Goal: Task Accomplishment & Management: Manage account settings

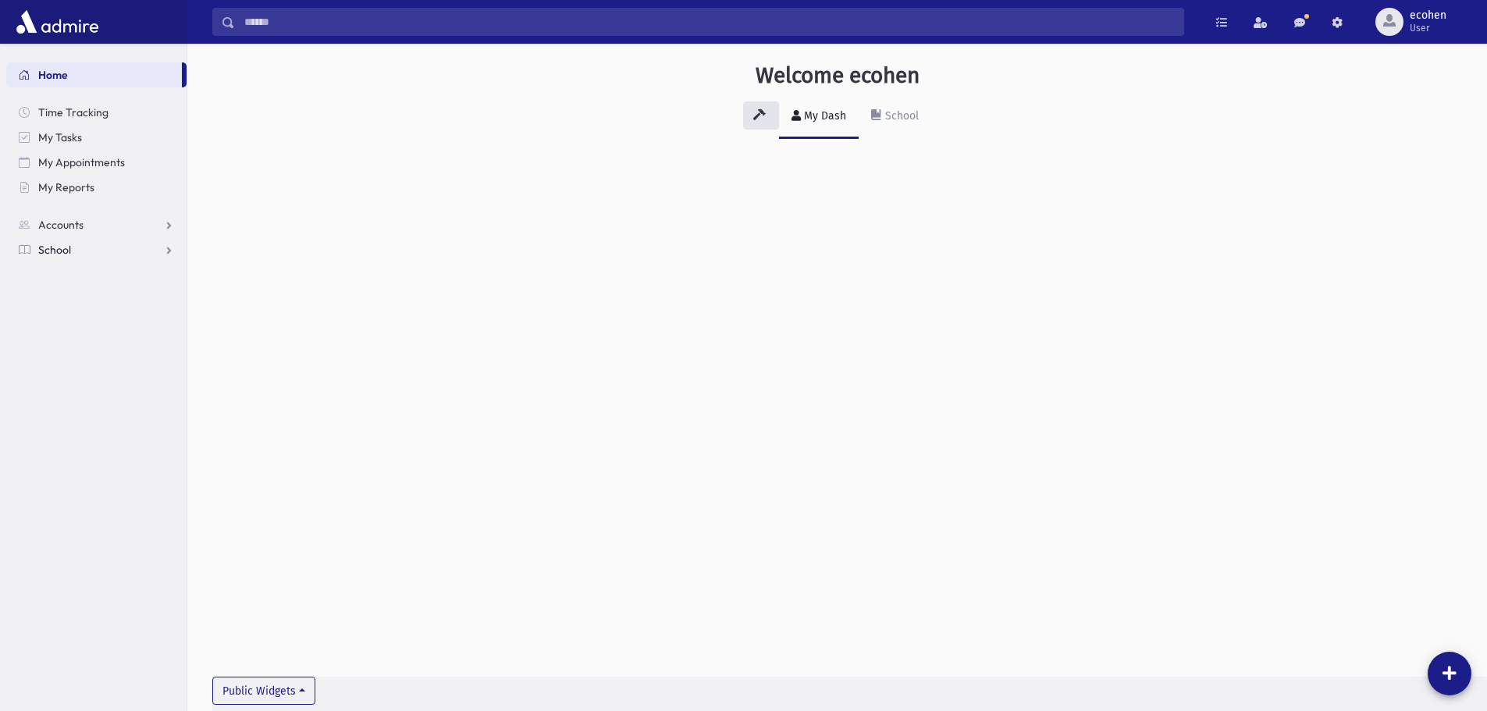
click at [117, 247] on link "School" at bounding box center [96, 249] width 180 height 25
click at [96, 276] on link "Students" at bounding box center [96, 274] width 180 height 25
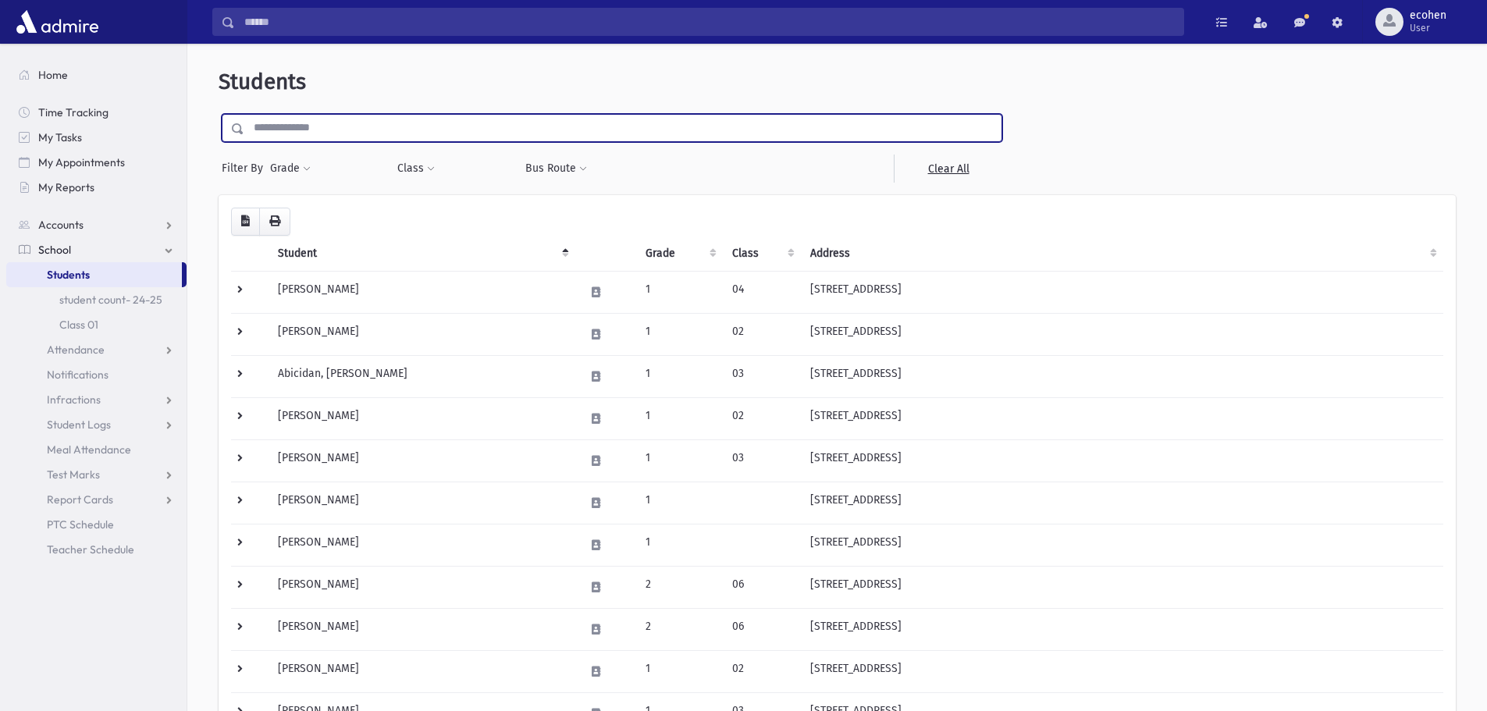
click at [290, 130] on input "text" at bounding box center [622, 128] width 757 height 28
type input "****"
click at [219, 114] on input "submit" at bounding box center [241, 124] width 44 height 21
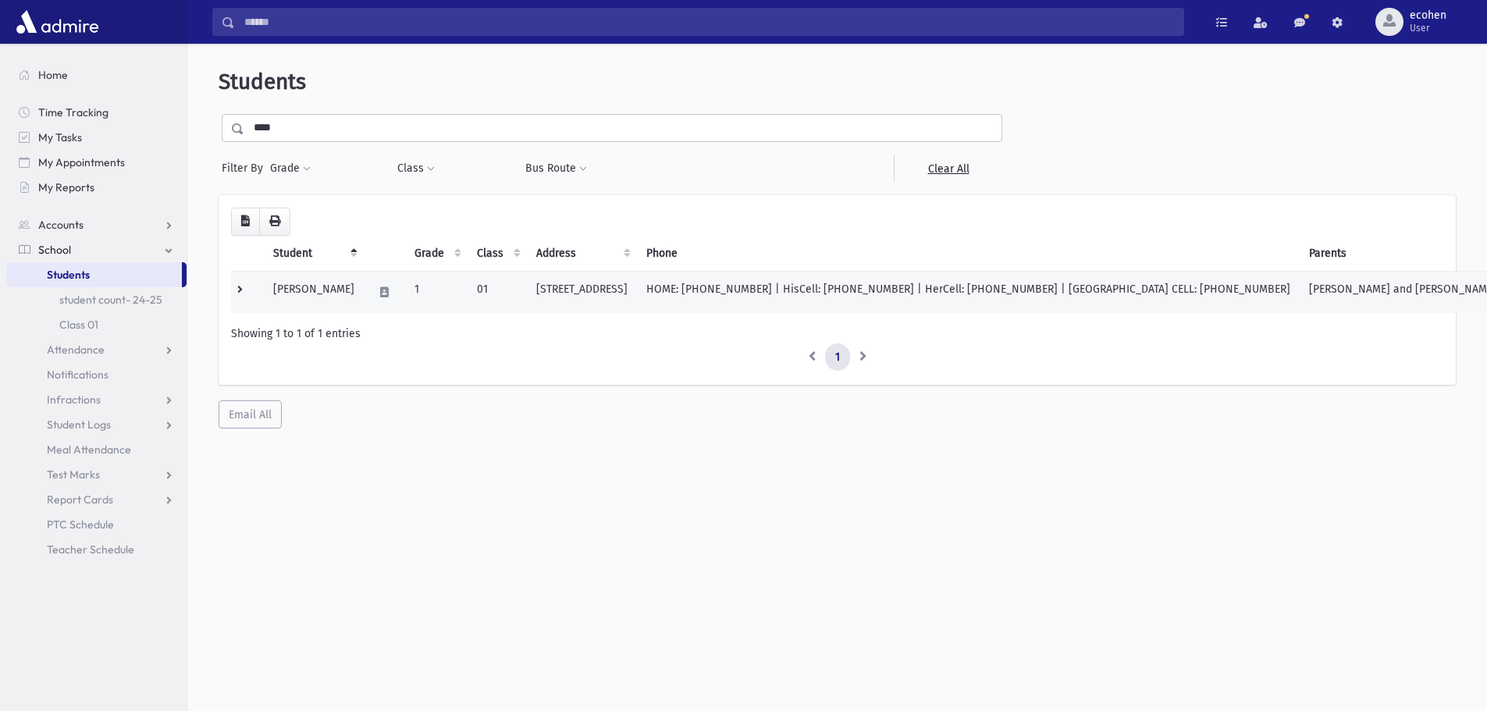
click at [342, 301] on td "Rakhminov, Jacob" at bounding box center [314, 292] width 100 height 42
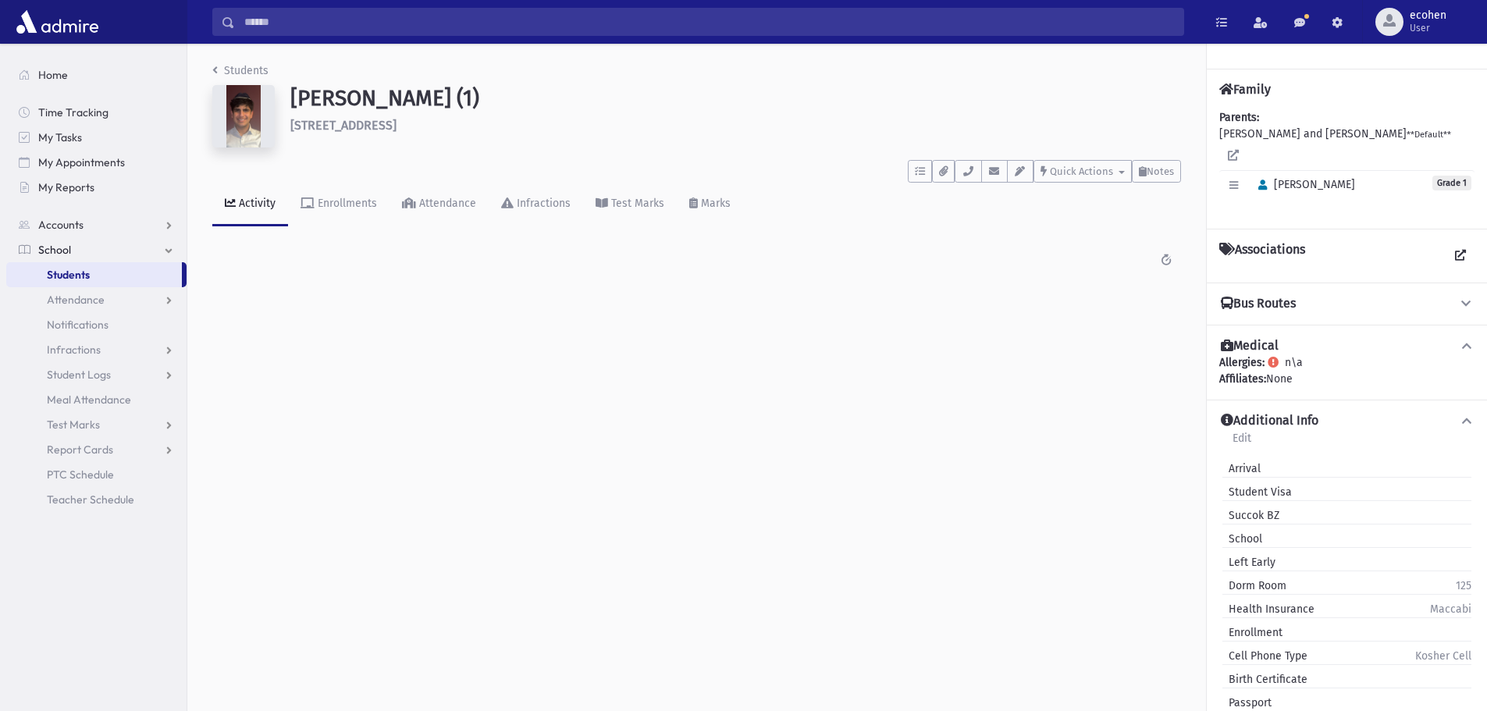
click at [1311, 176] on div "Edit Individual Delete Individual Set Primary Jacob Grade 1" at bounding box center [1346, 185] width 255 height 30
click at [1243, 174] on button "button" at bounding box center [1233, 185] width 23 height 23
click at [1255, 211] on link "Edit Individual" at bounding box center [1284, 225] width 125 height 29
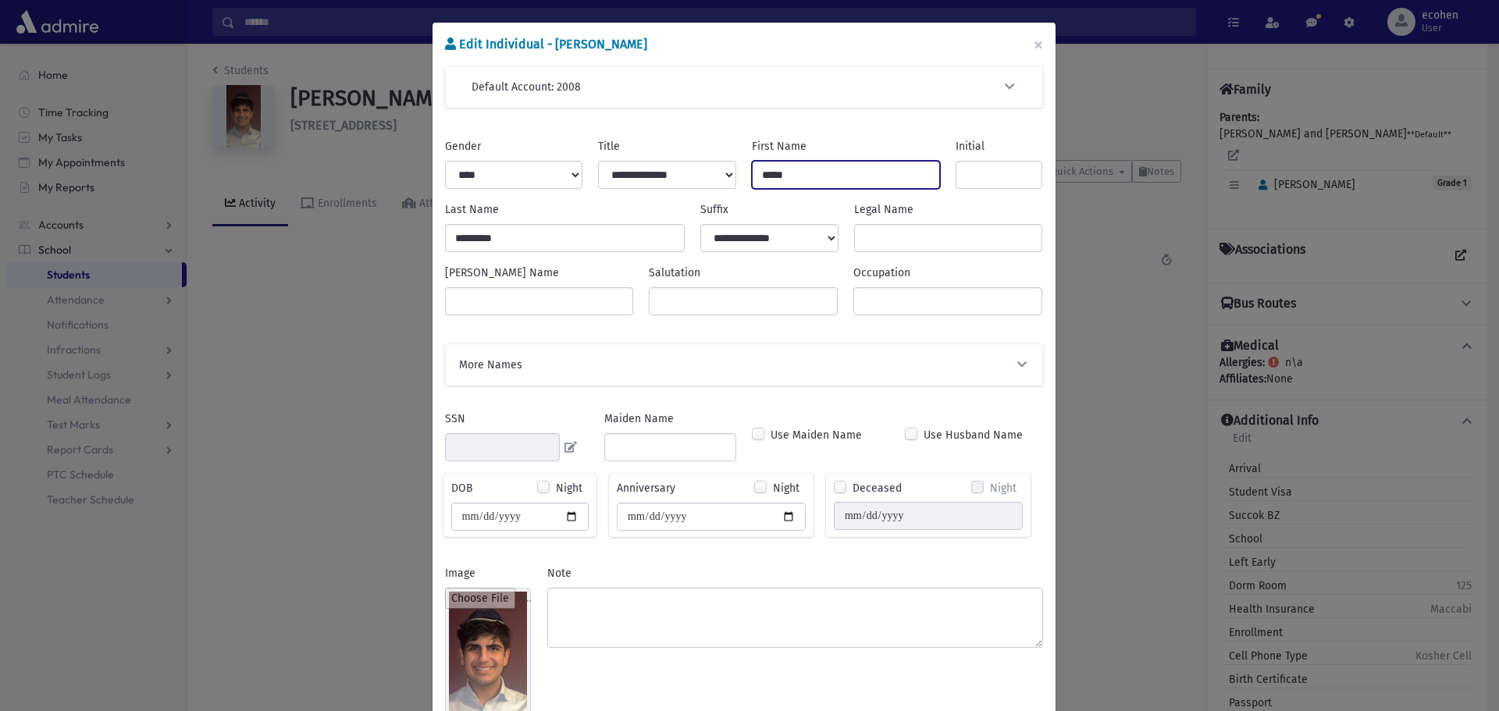
click at [786, 169] on input "*****" at bounding box center [846, 175] width 189 height 28
type input "*"
type input "****"
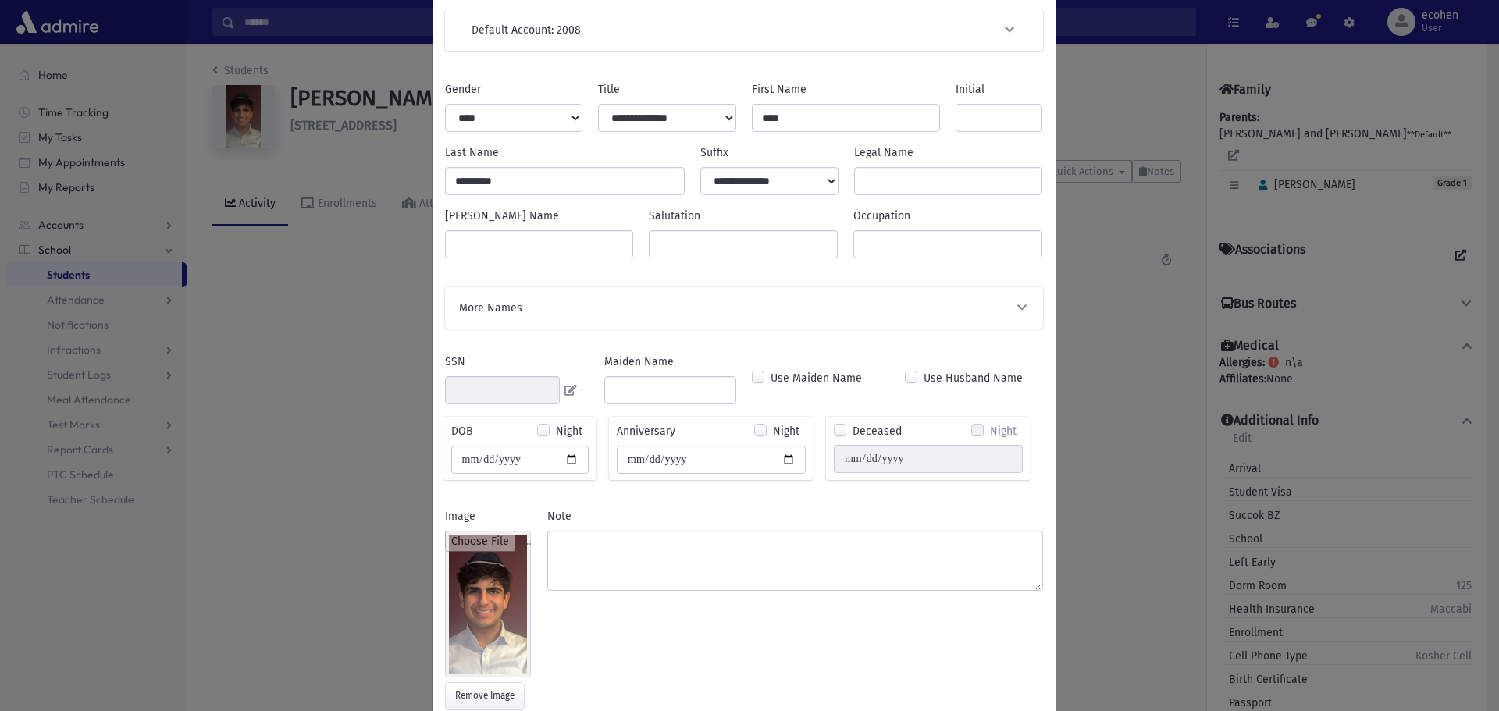
scroll to position [146, 0]
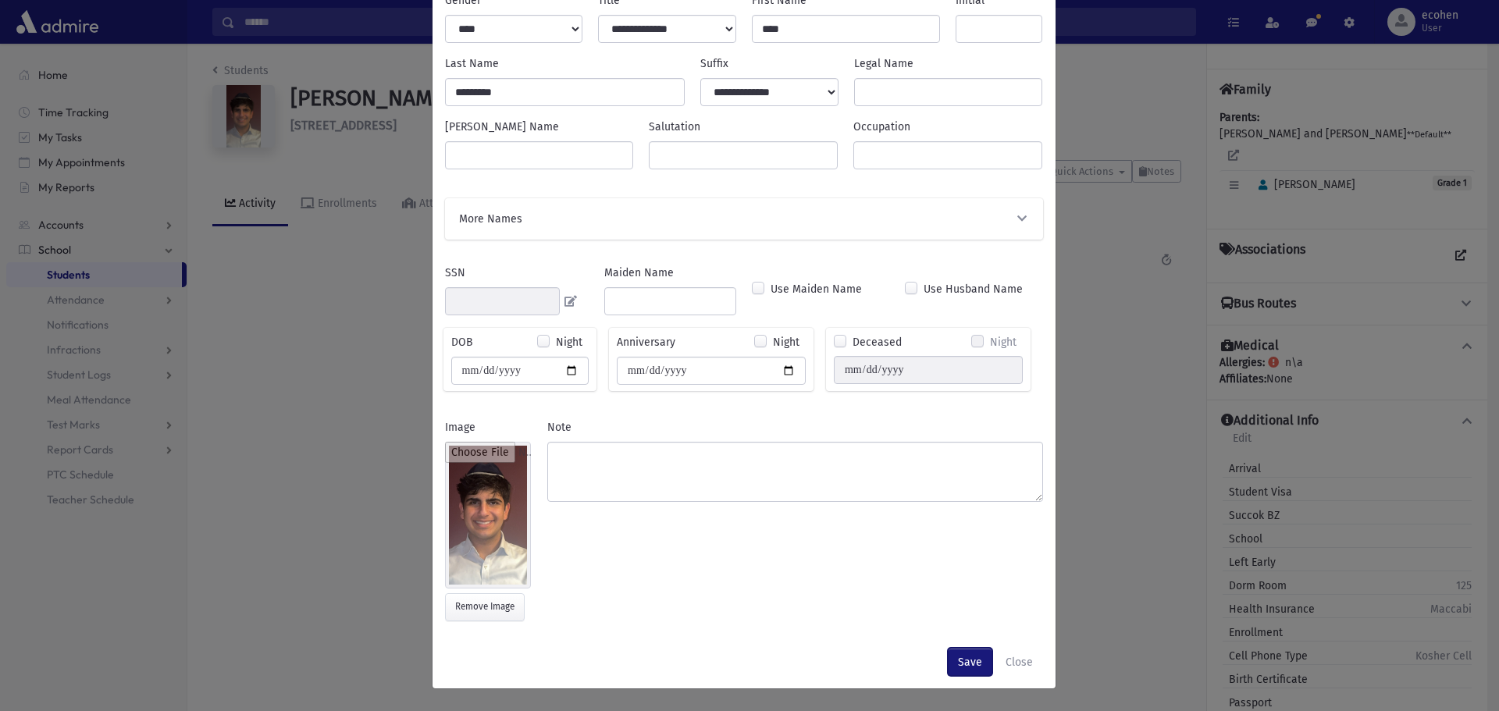
click at [960, 664] on button "Save" at bounding box center [970, 662] width 44 height 28
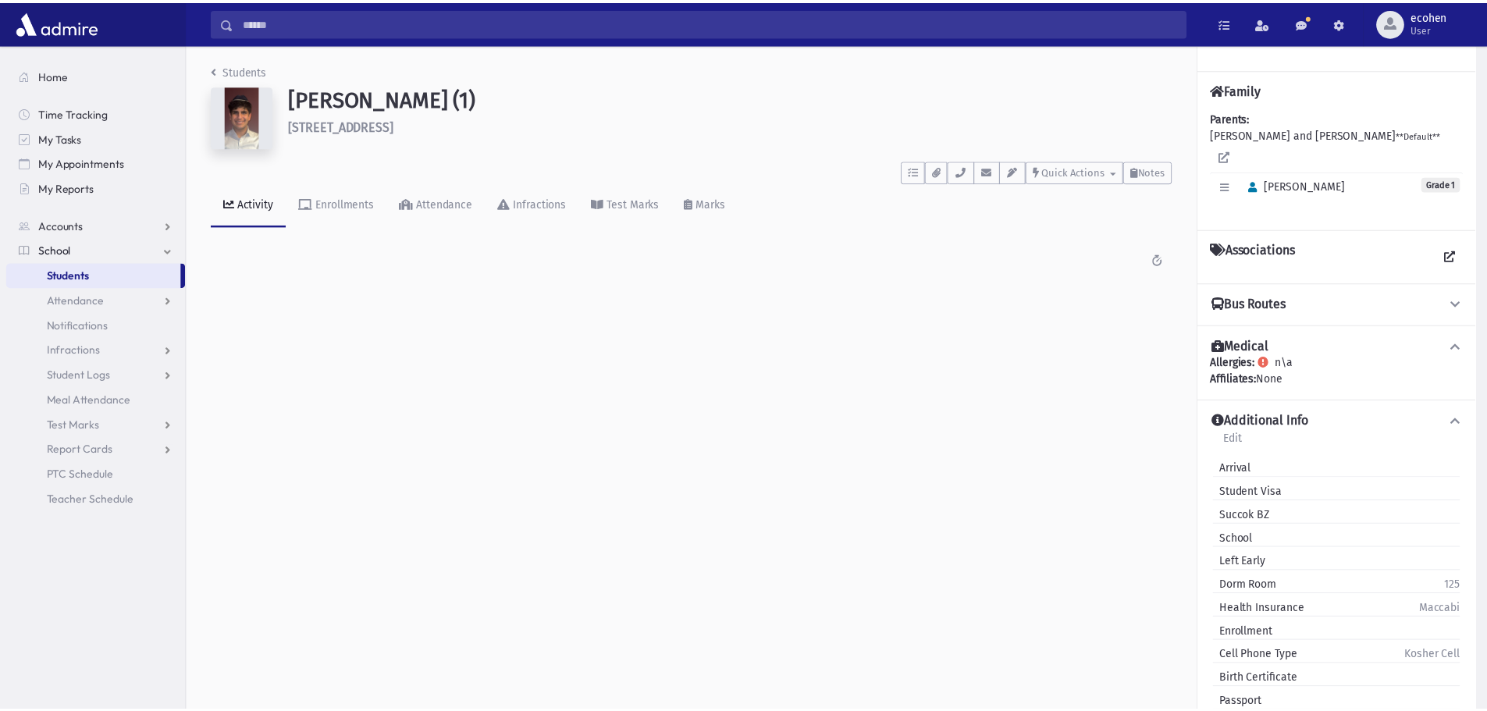
scroll to position [0, 0]
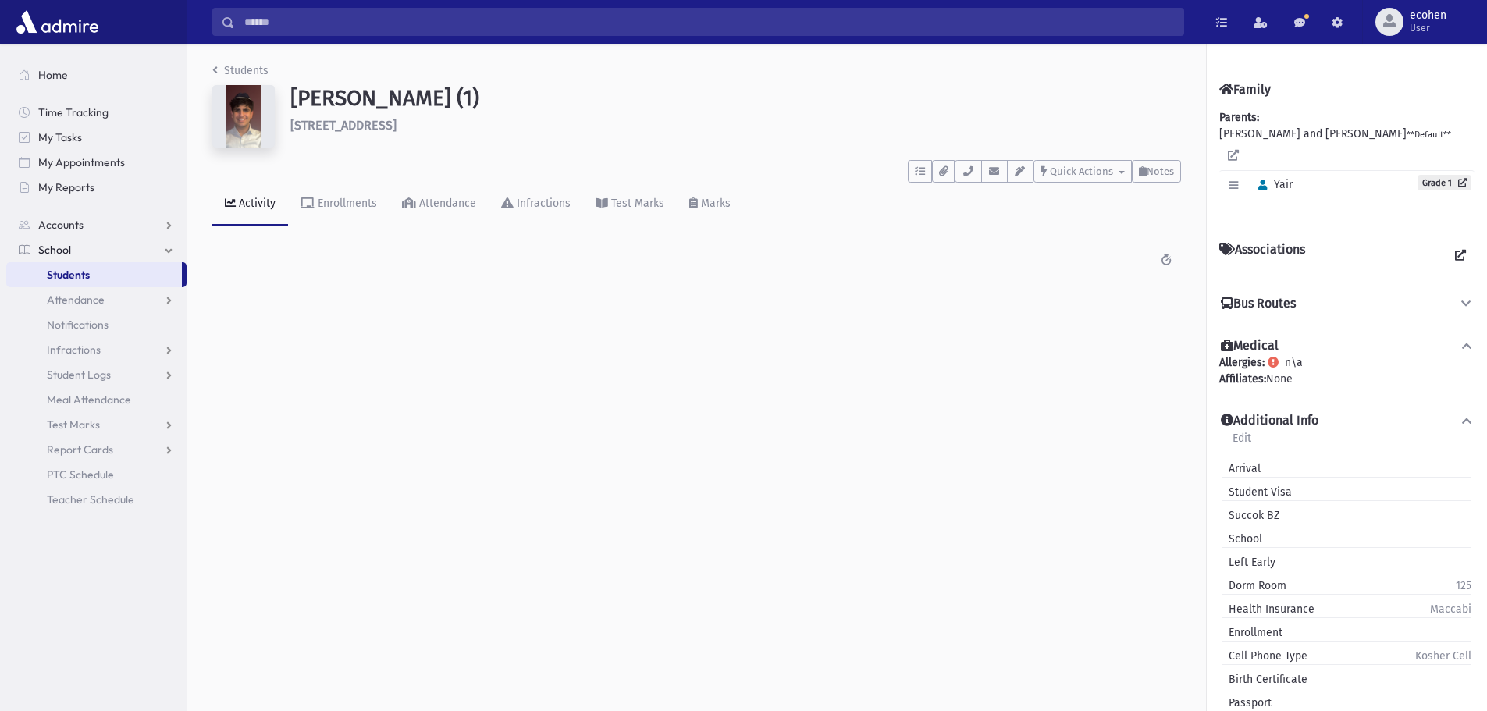
click at [130, 272] on link "Students" at bounding box center [94, 274] width 176 height 25
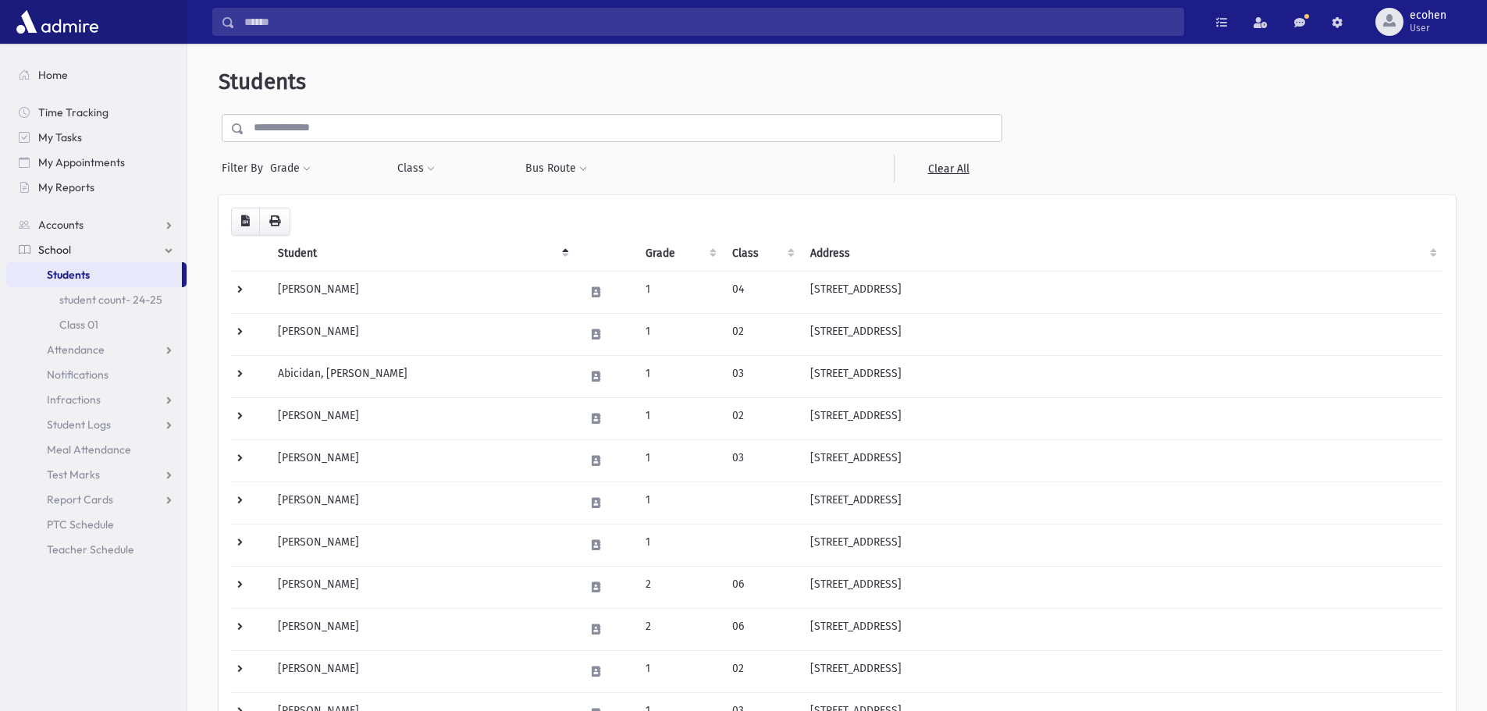
click at [274, 135] on input "text" at bounding box center [622, 128] width 757 height 28
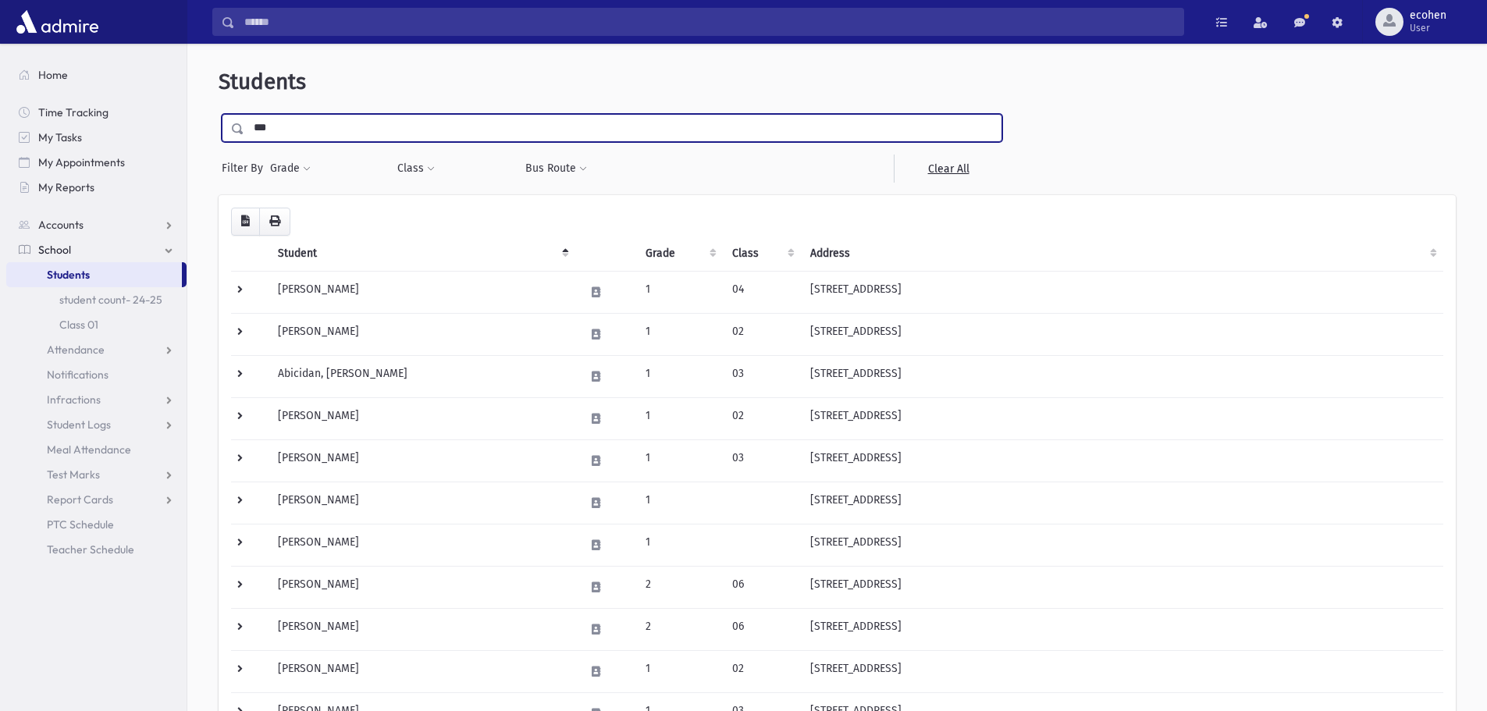
type input "***"
click at [219, 114] on input "submit" at bounding box center [241, 124] width 44 height 21
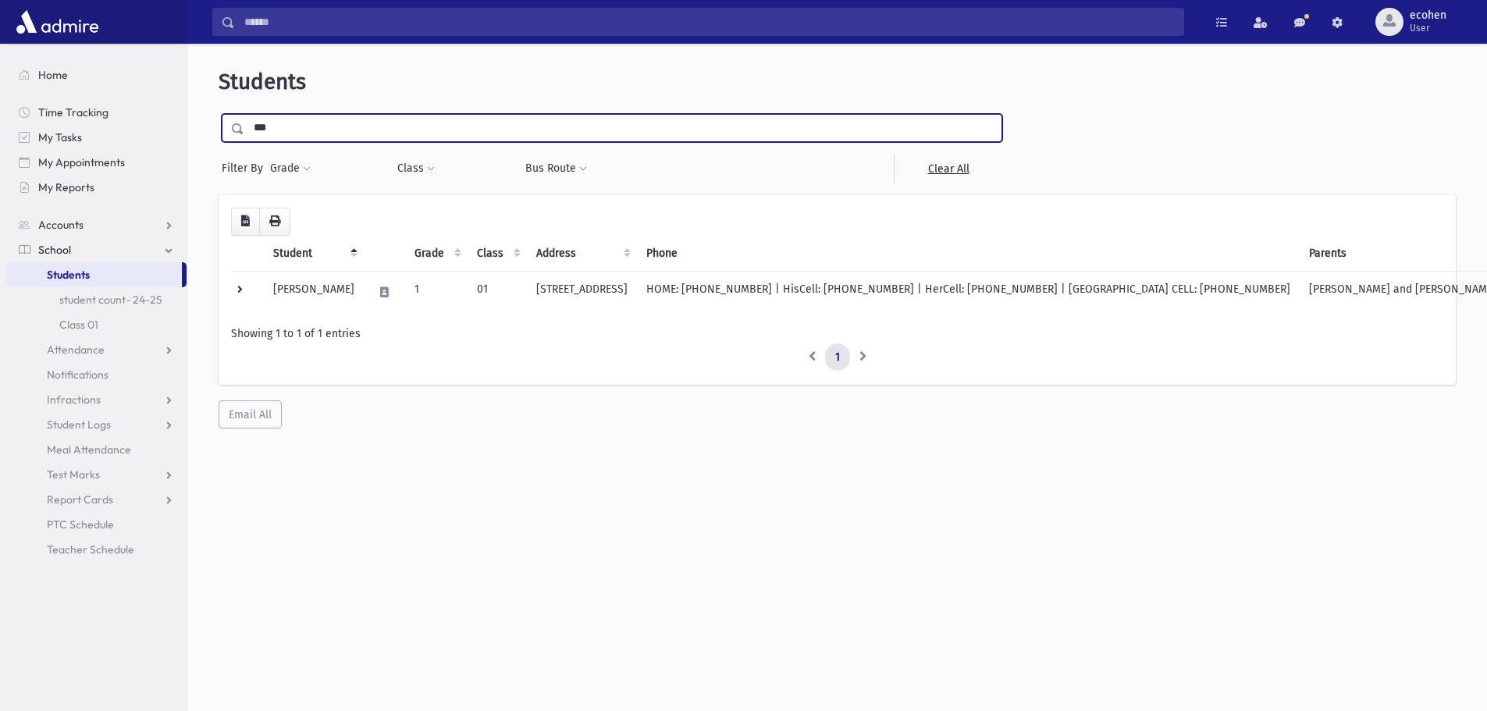
click at [281, 126] on input "***" at bounding box center [622, 128] width 757 height 28
type input "*"
type input "****"
click at [219, 114] on input "submit" at bounding box center [241, 124] width 44 height 21
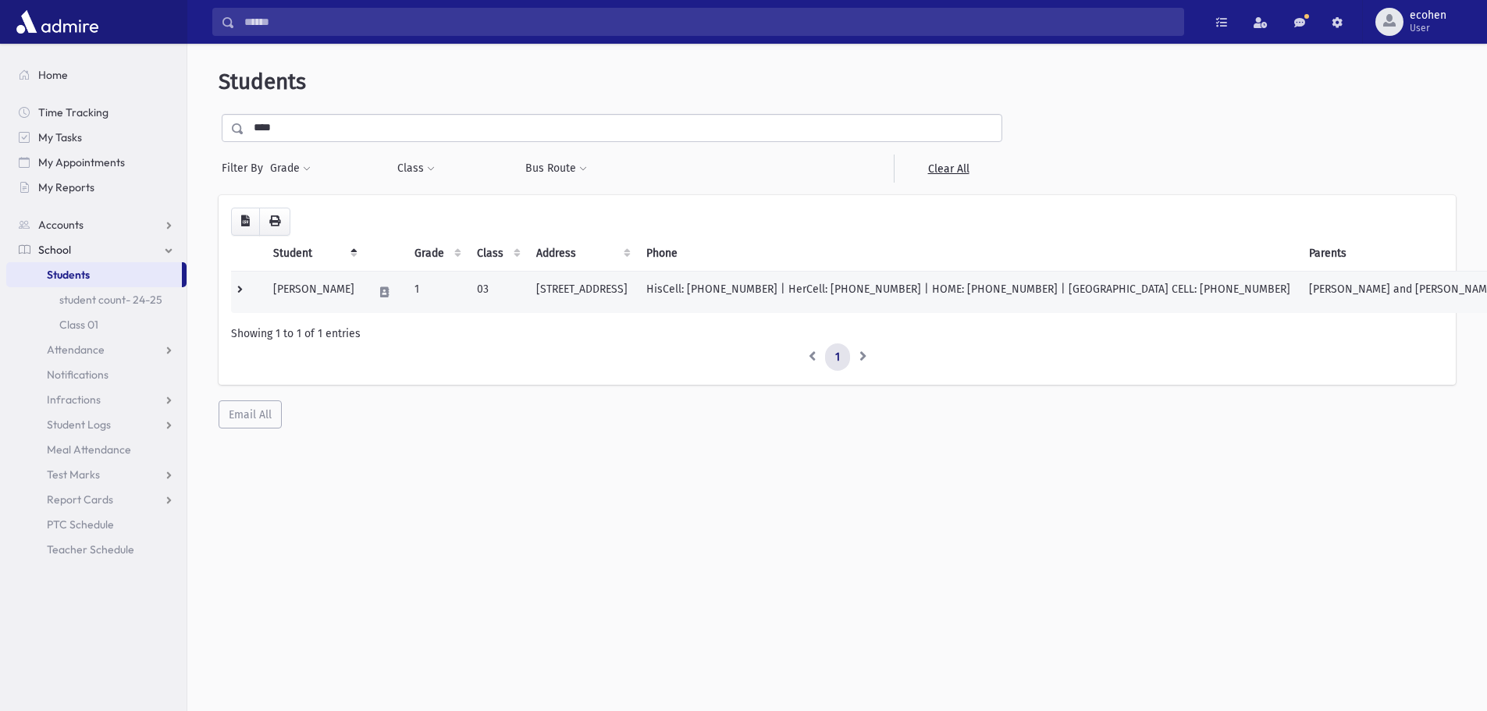
click at [330, 307] on td "Hillel, Michael" at bounding box center [314, 292] width 100 height 42
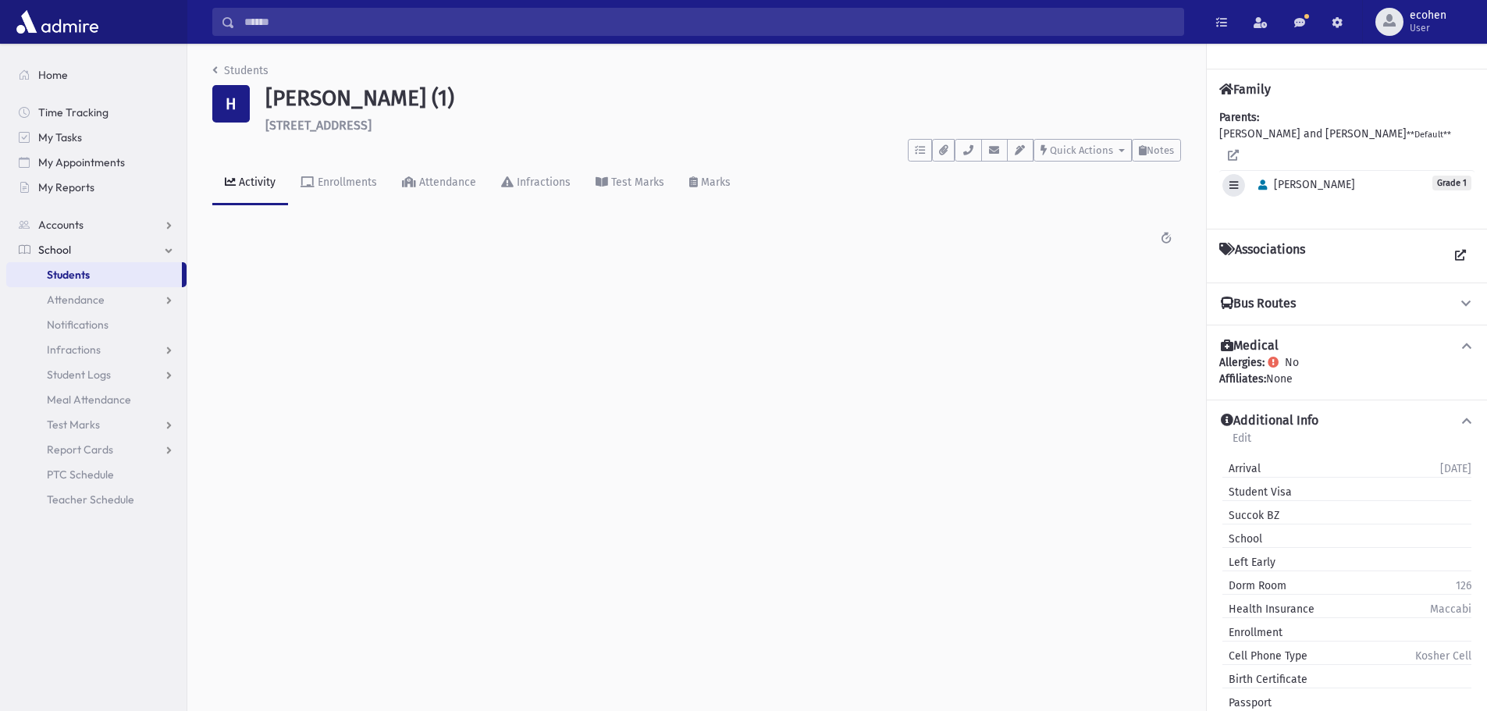
click at [1233, 176] on button "button" at bounding box center [1233, 185] width 23 height 23
click at [1265, 212] on link "Edit Individual" at bounding box center [1284, 225] width 125 height 29
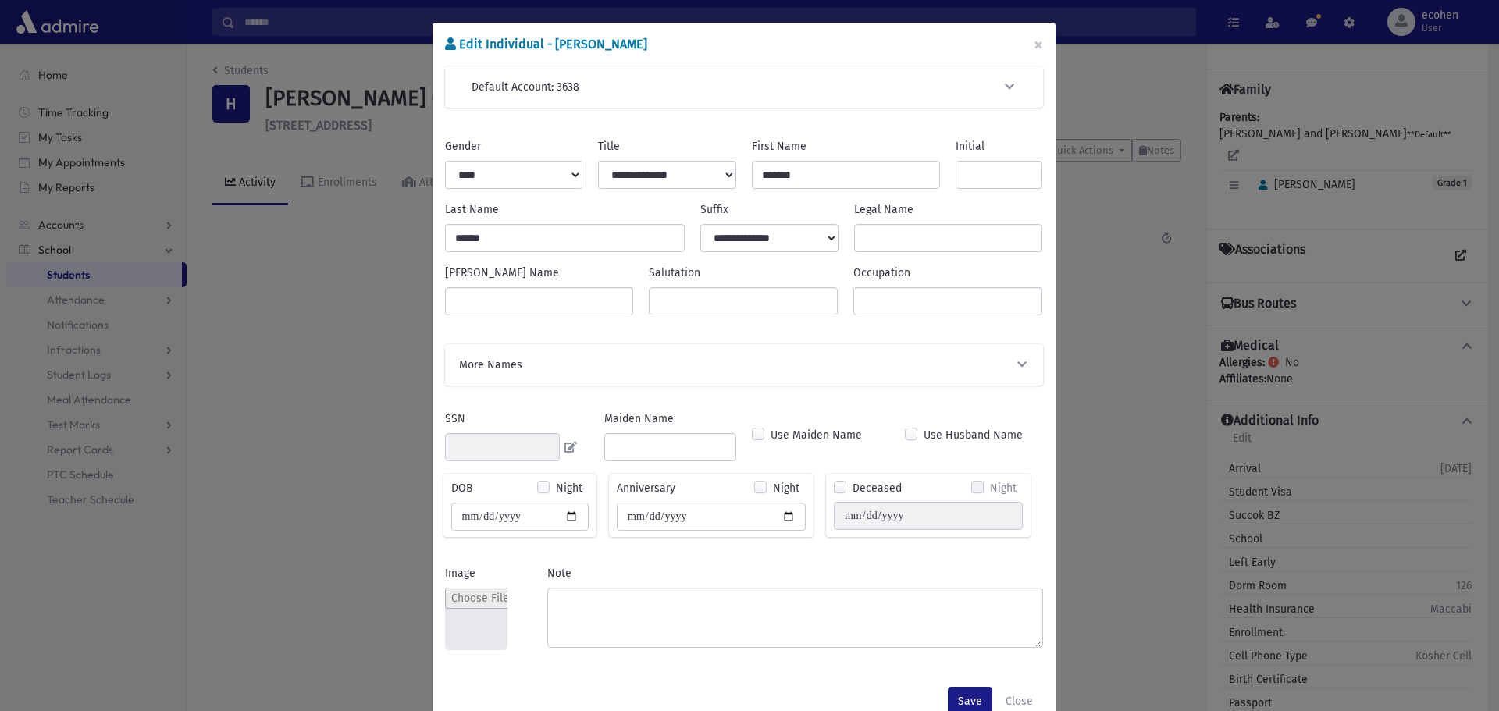
click at [539, 356] on div "More Names" at bounding box center [744, 364] width 598 height 41
click at [512, 364] on span "More Names" at bounding box center [490, 365] width 63 height 16
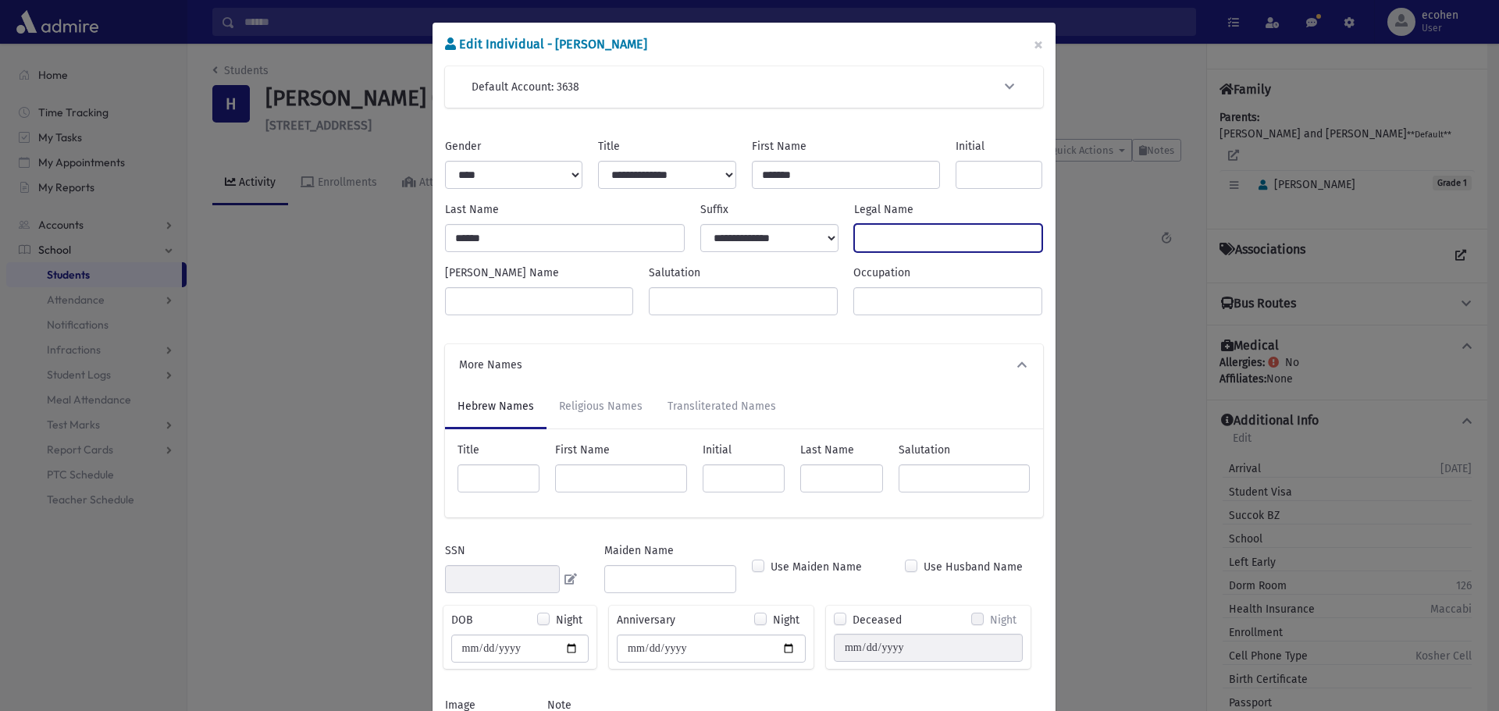
click at [860, 237] on input "Legal Name" at bounding box center [948, 238] width 189 height 28
type input "******"
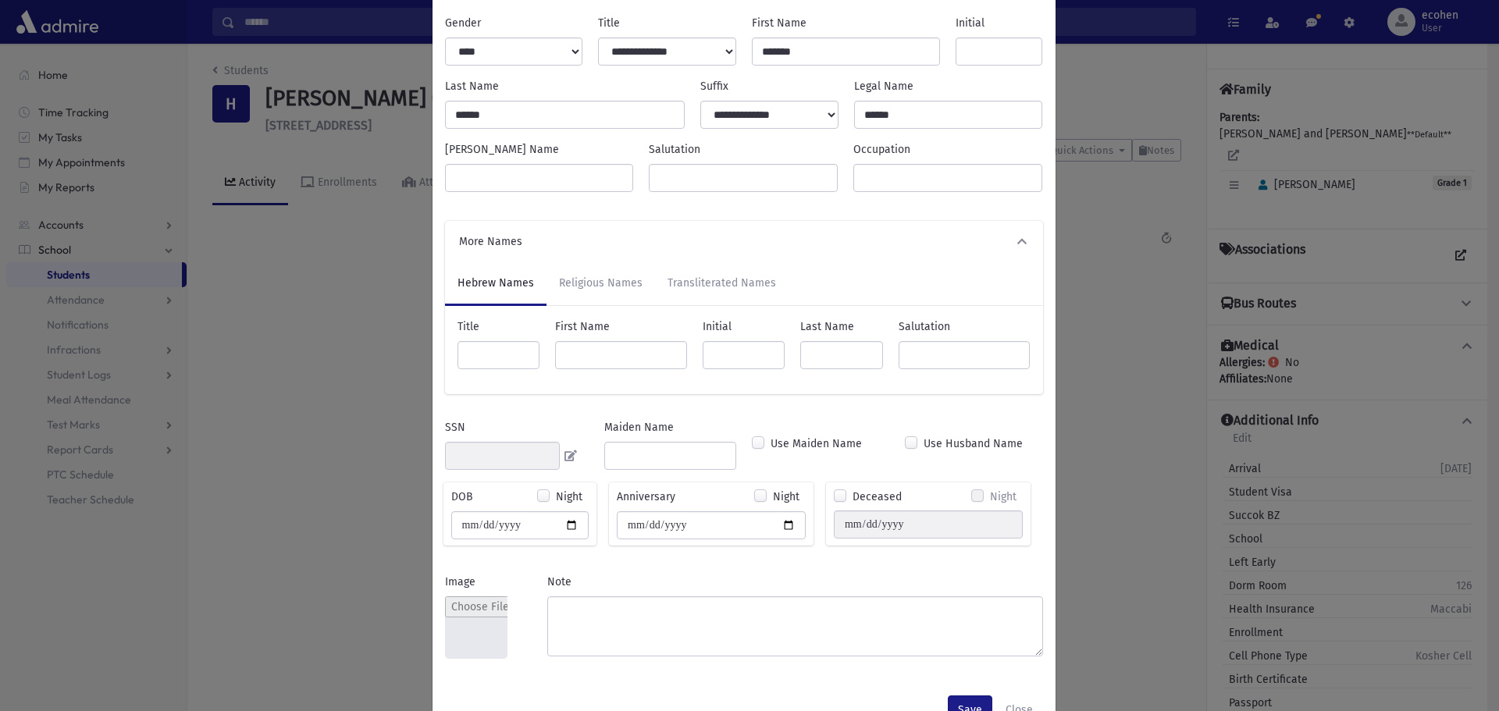
scroll to position [171, 0]
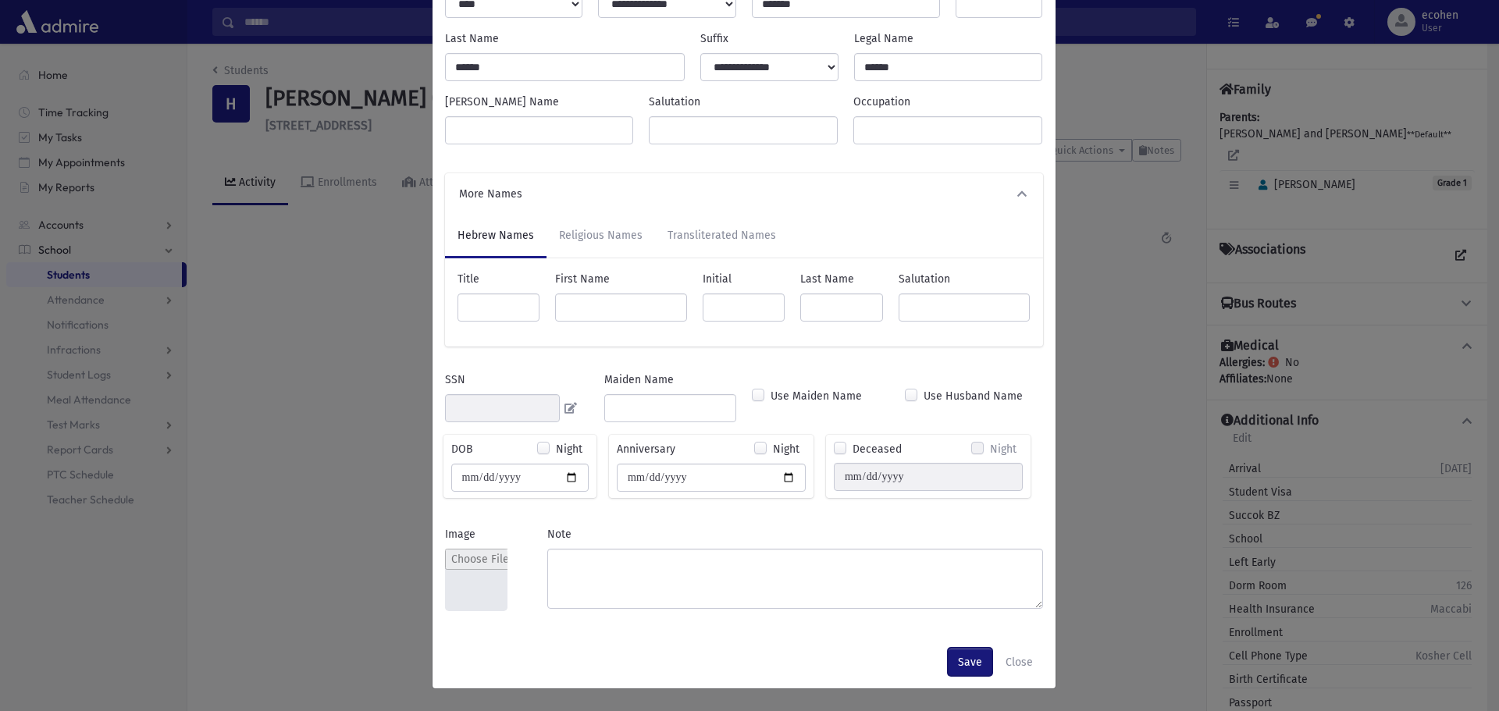
click at [952, 662] on button "Save" at bounding box center [970, 662] width 44 height 28
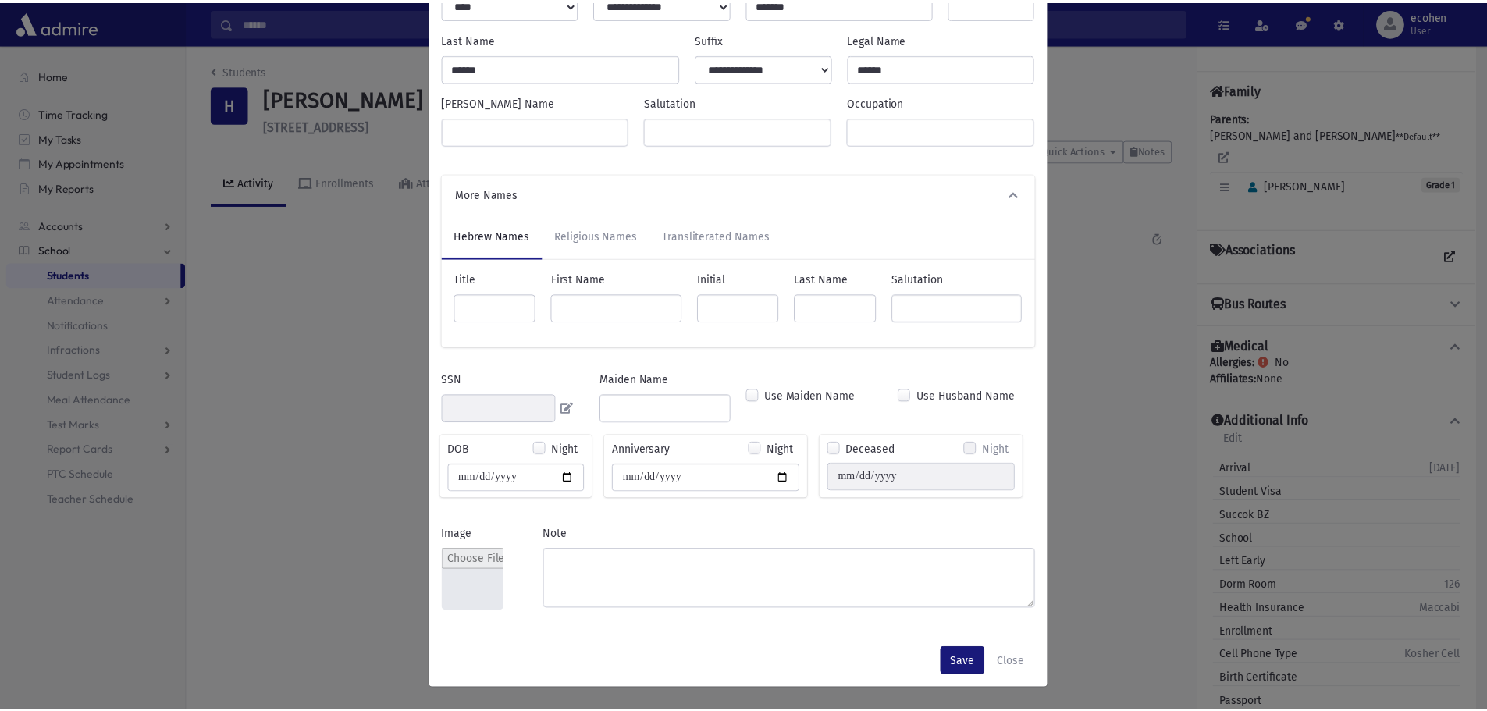
scroll to position [0, 0]
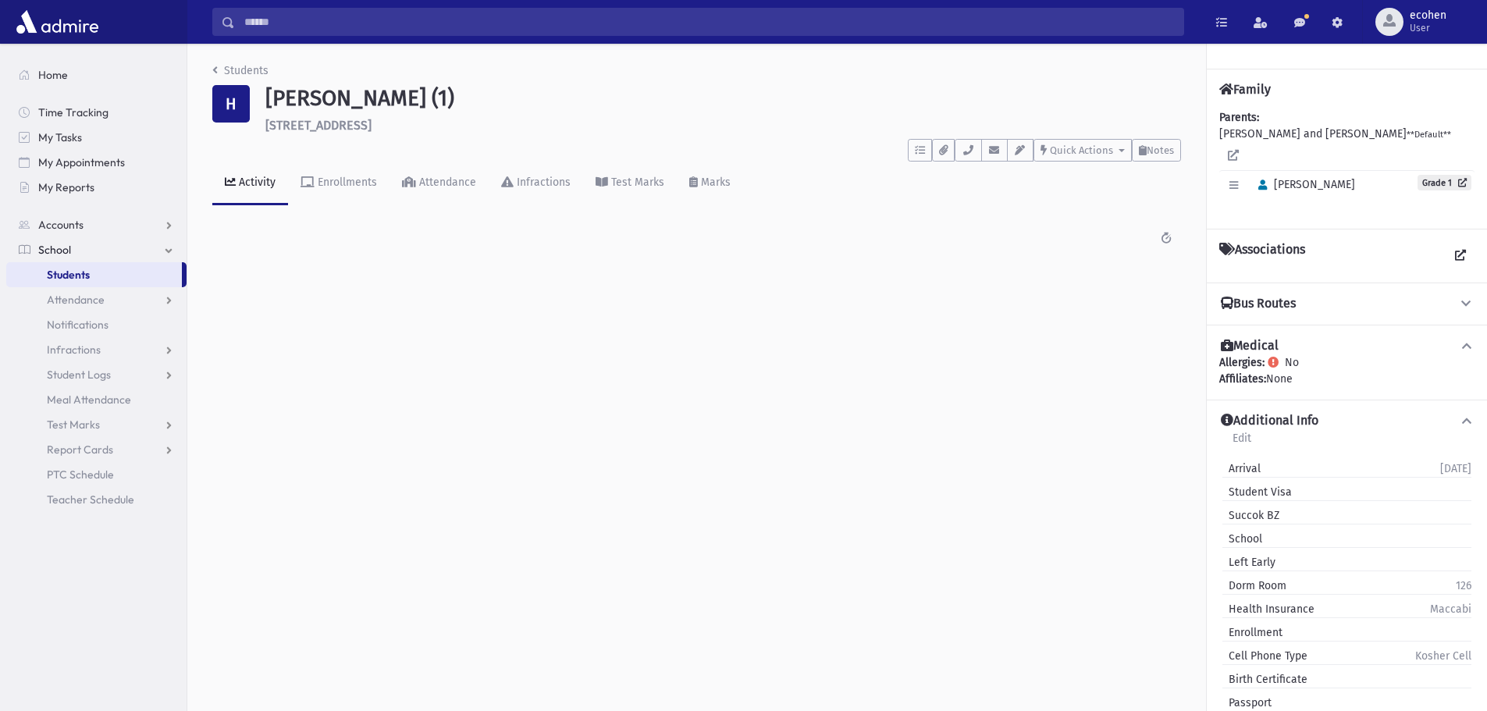
click at [125, 276] on link "Students" at bounding box center [94, 274] width 176 height 25
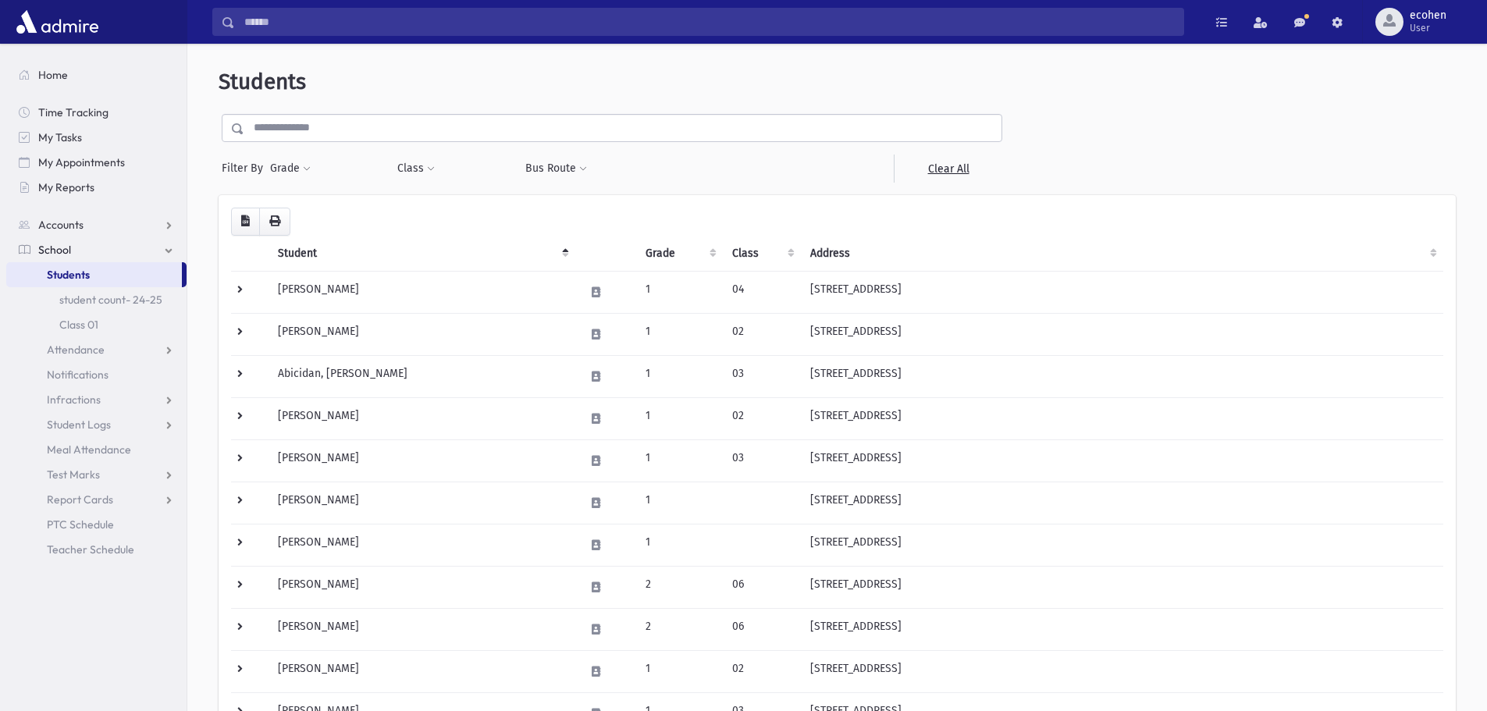
click at [300, 130] on input "text" at bounding box center [622, 128] width 757 height 28
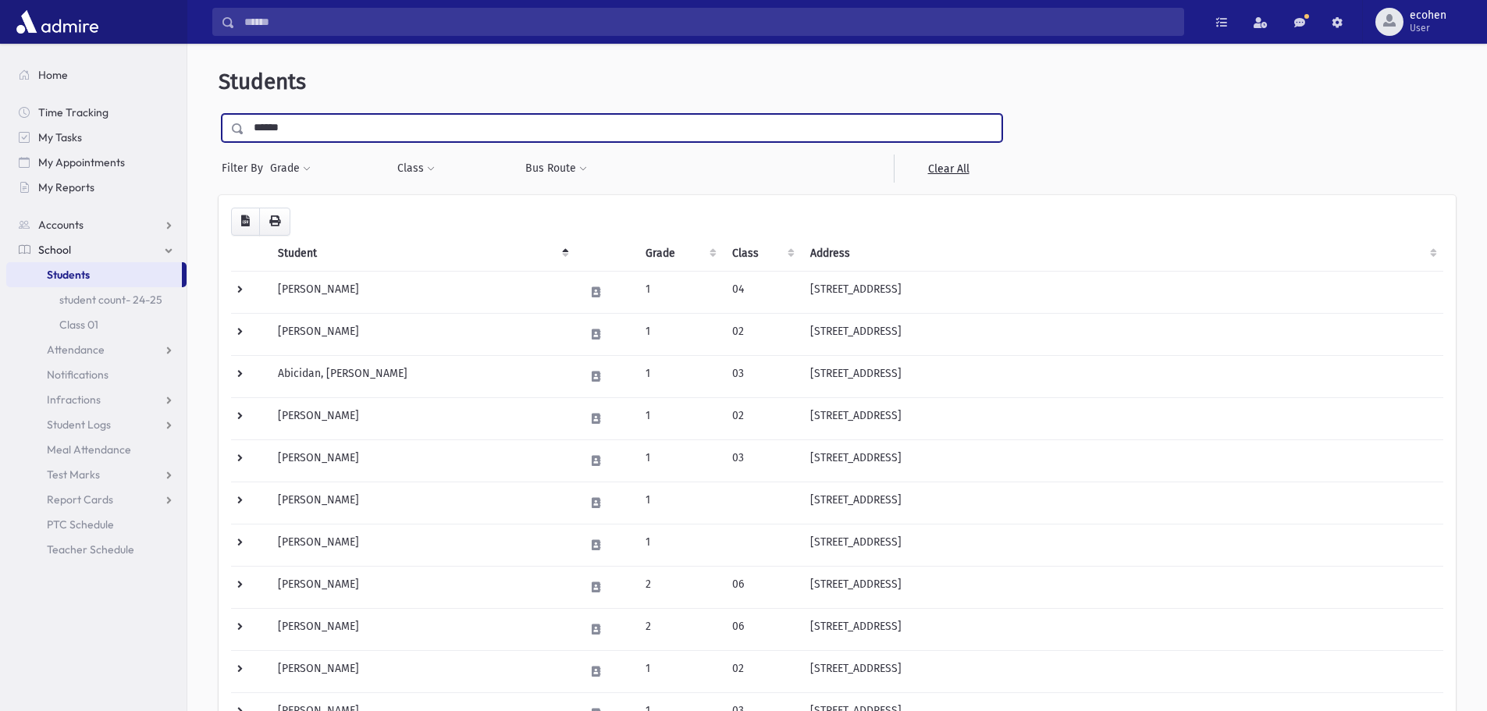
type input "******"
click at [219, 114] on input "submit" at bounding box center [241, 124] width 44 height 21
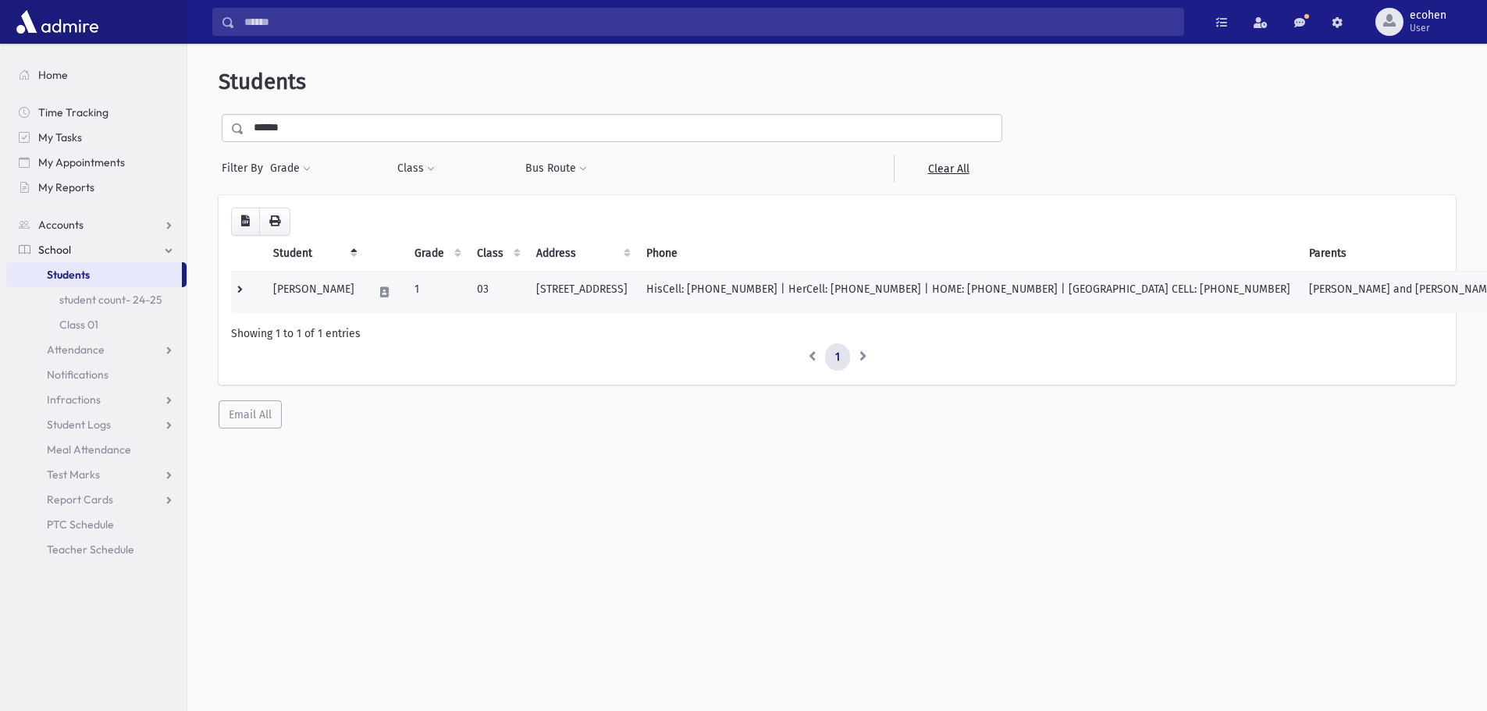
click at [301, 309] on td "[PERSON_NAME]" at bounding box center [314, 292] width 100 height 42
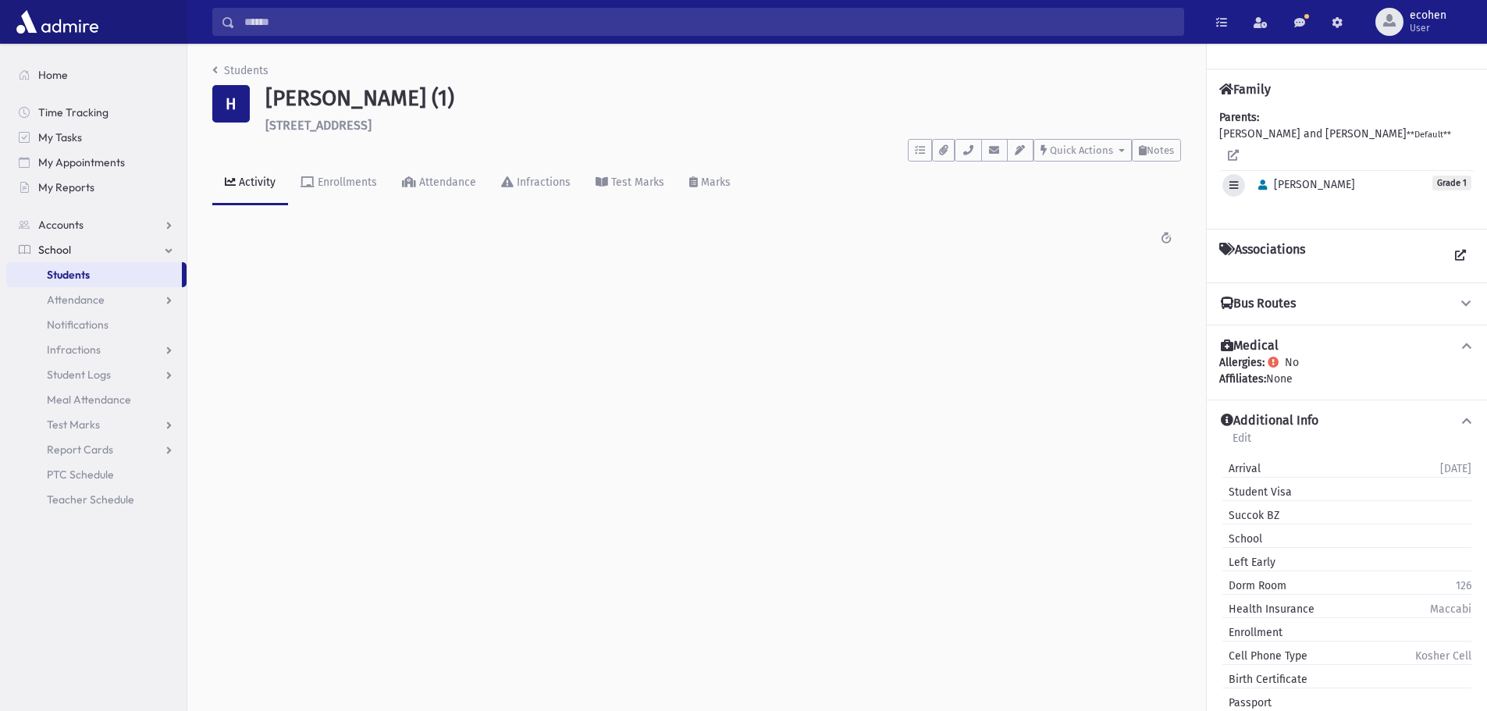
click at [1237, 175] on button "button" at bounding box center [1233, 185] width 23 height 23
click at [1267, 211] on link "Edit Individual" at bounding box center [1284, 225] width 125 height 29
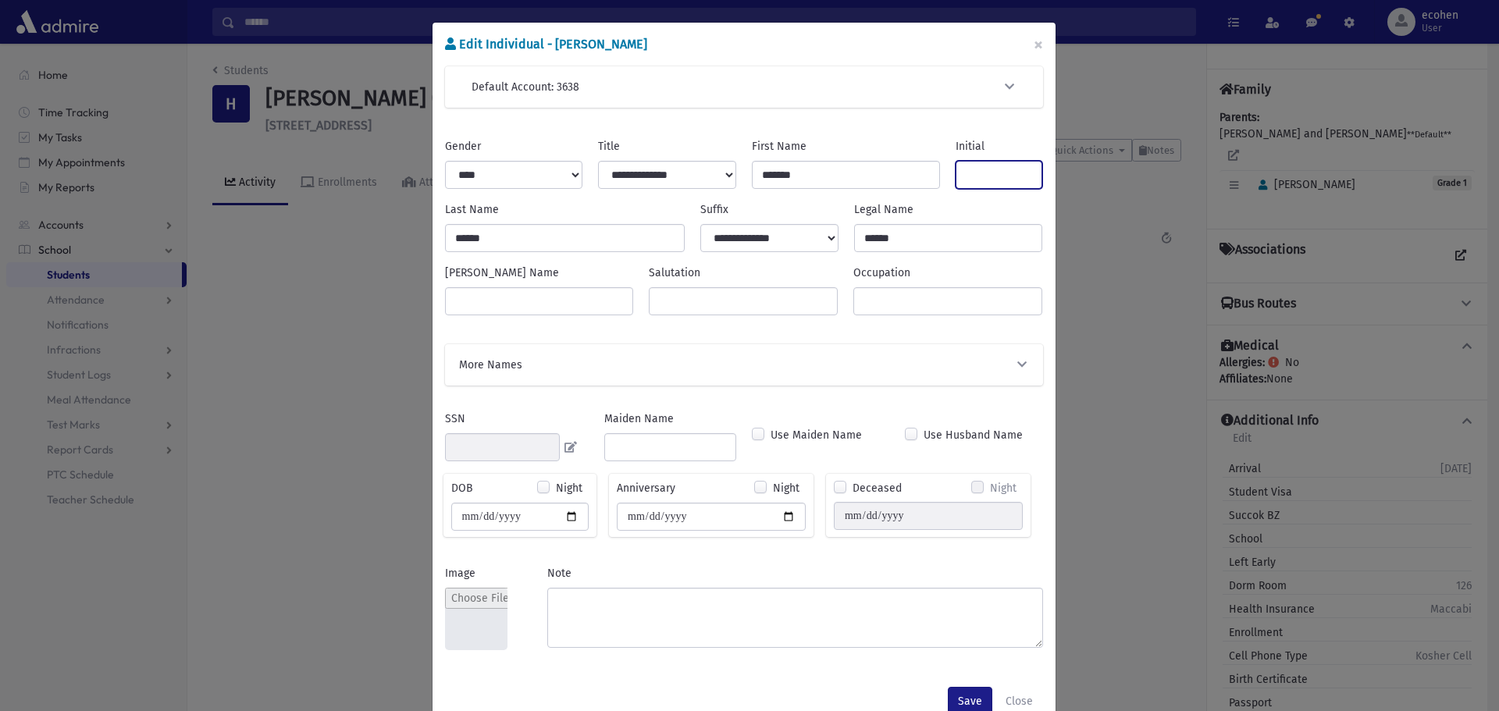
click at [991, 180] on input "Initial" at bounding box center [998, 175] width 87 height 28
type input "*"
click at [979, 697] on button "Save" at bounding box center [970, 701] width 44 height 28
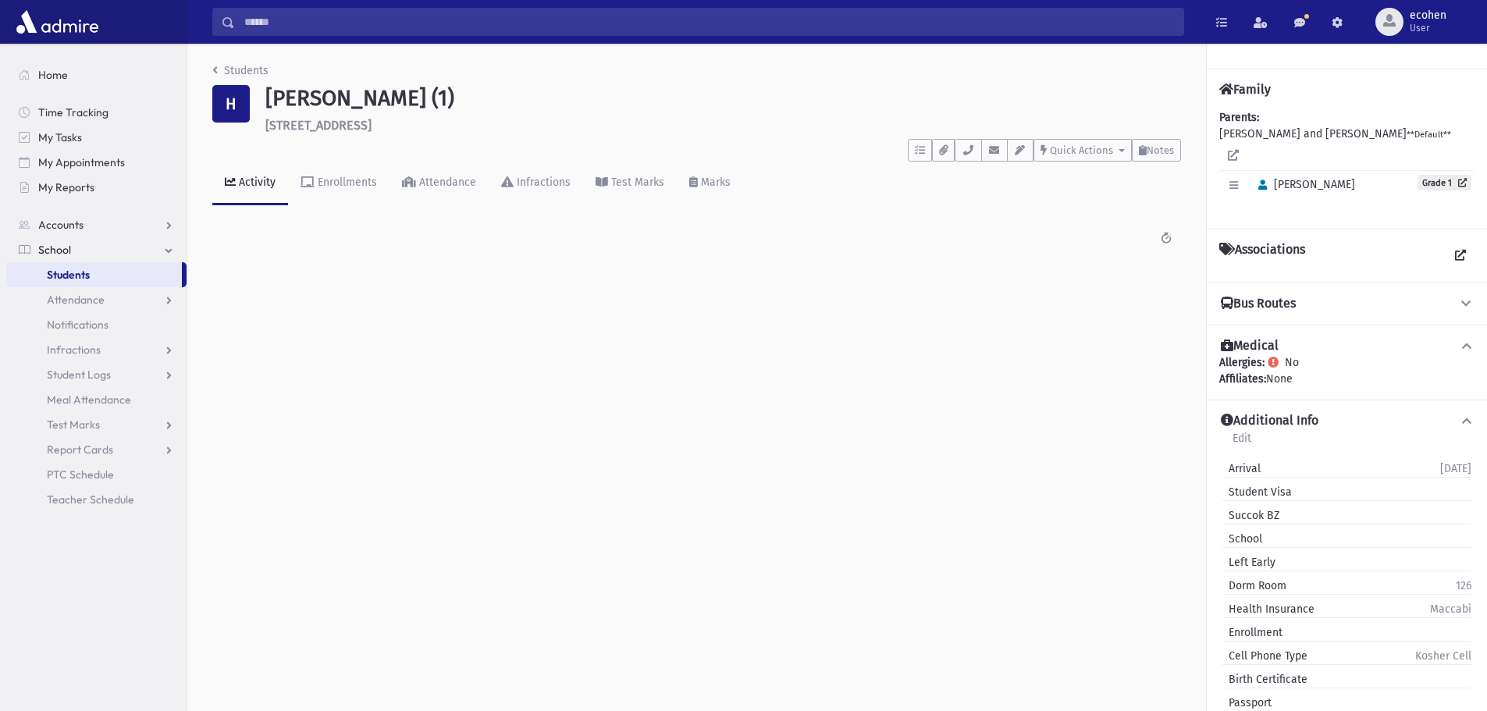
click at [91, 278] on link "Students" at bounding box center [94, 274] width 176 height 25
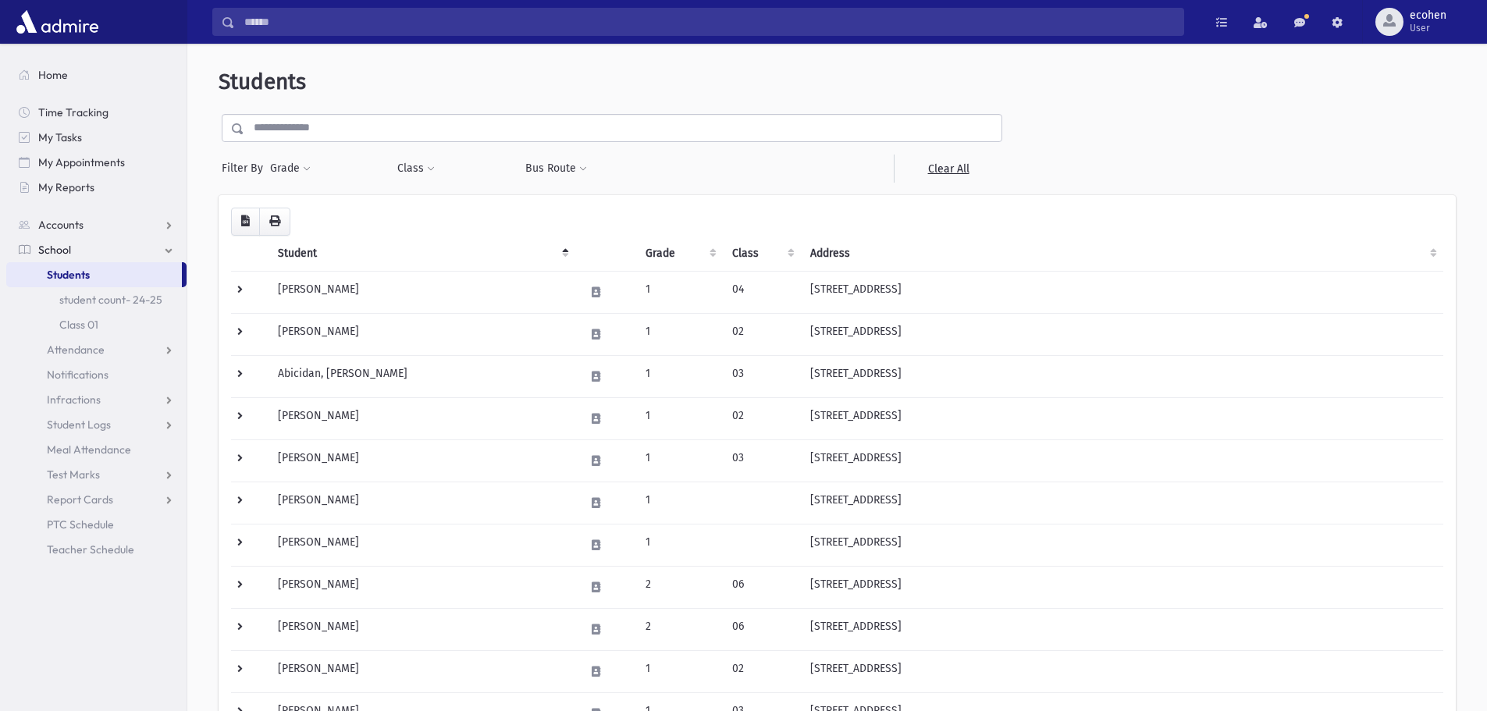
click at [283, 127] on input "text" at bounding box center [622, 128] width 757 height 28
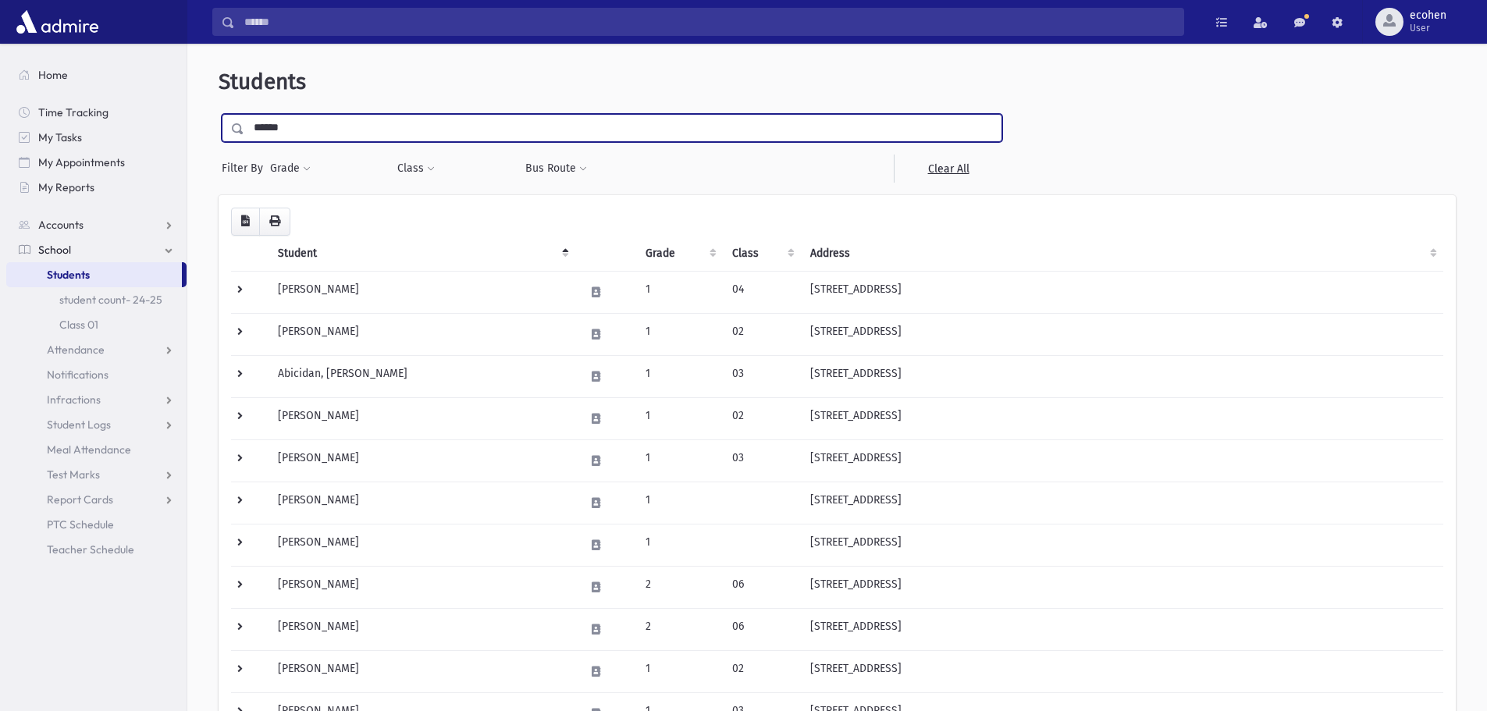
type input "******"
click at [219, 114] on input "submit" at bounding box center [241, 124] width 44 height 21
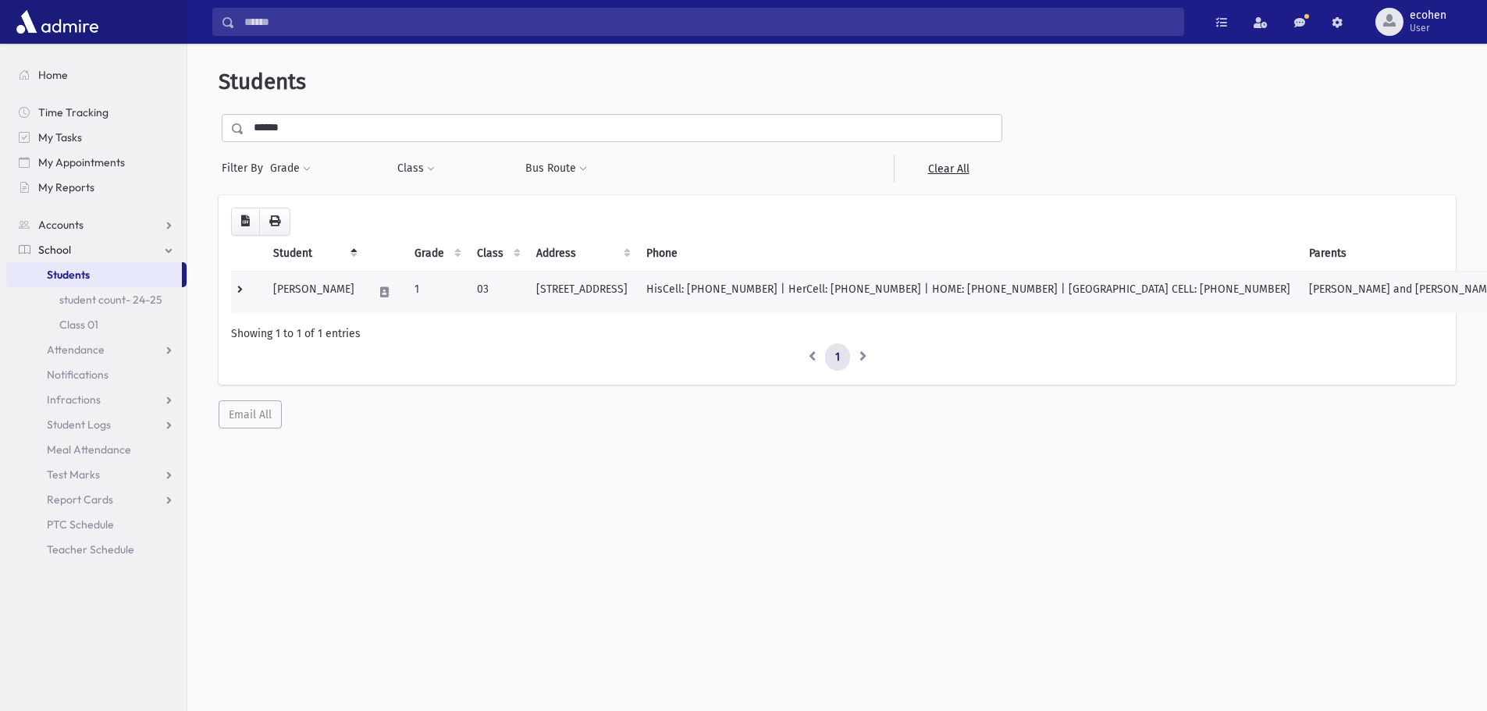
click at [303, 304] on td "[PERSON_NAME]" at bounding box center [314, 292] width 100 height 42
